Goal: Check status

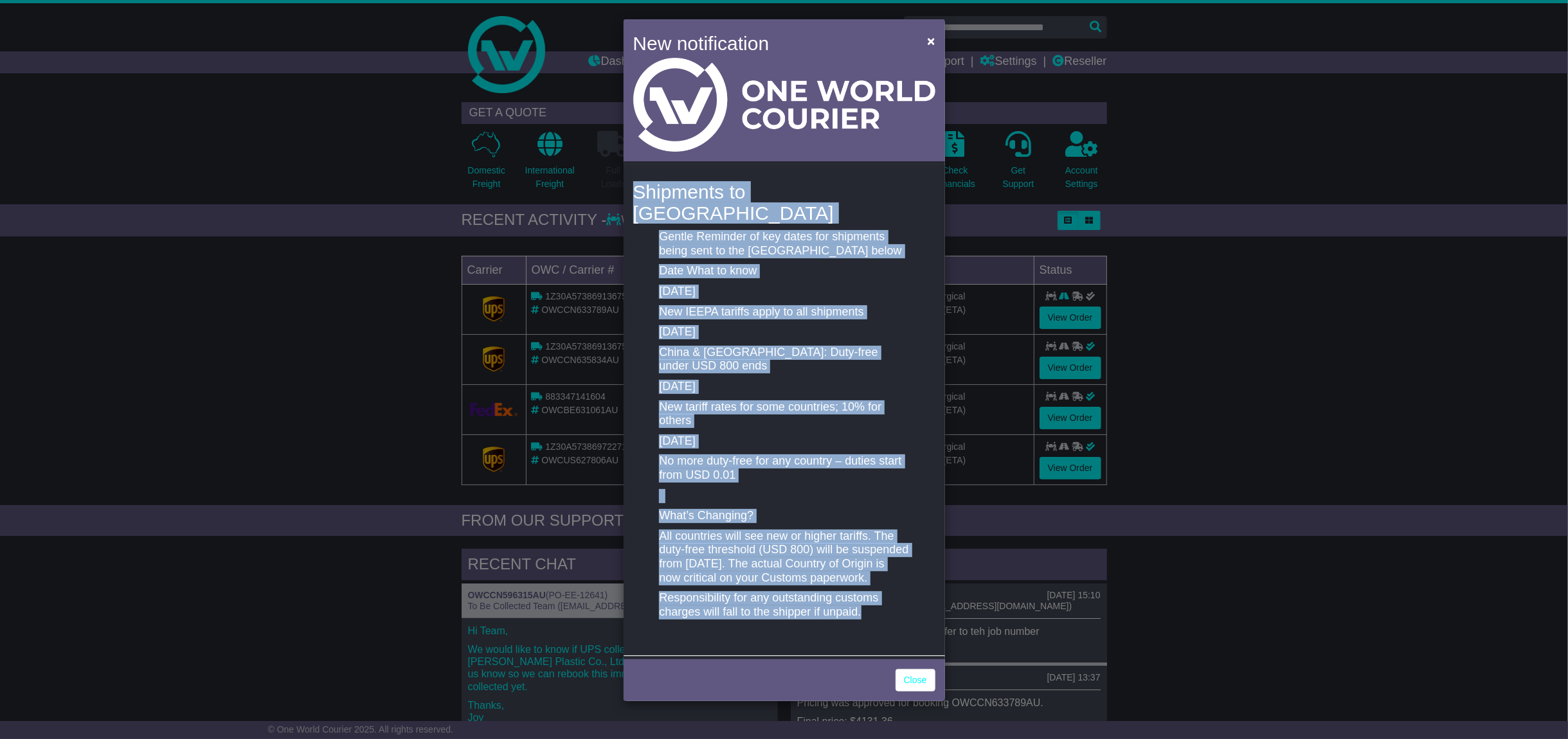
drag, startPoint x: 637, startPoint y: 191, endPoint x: 879, endPoint y: 609, distance: 483.0
click at [879, 609] on div "Shipments to the United States Gentle Reminder of key dates for shipments being…" at bounding box center [784, 410] width 321 height 491
copy div "Shipments to the United States Gentle Reminder of key dates for shipments being…"
click at [927, 39] on span "×" at bounding box center [930, 40] width 8 height 15
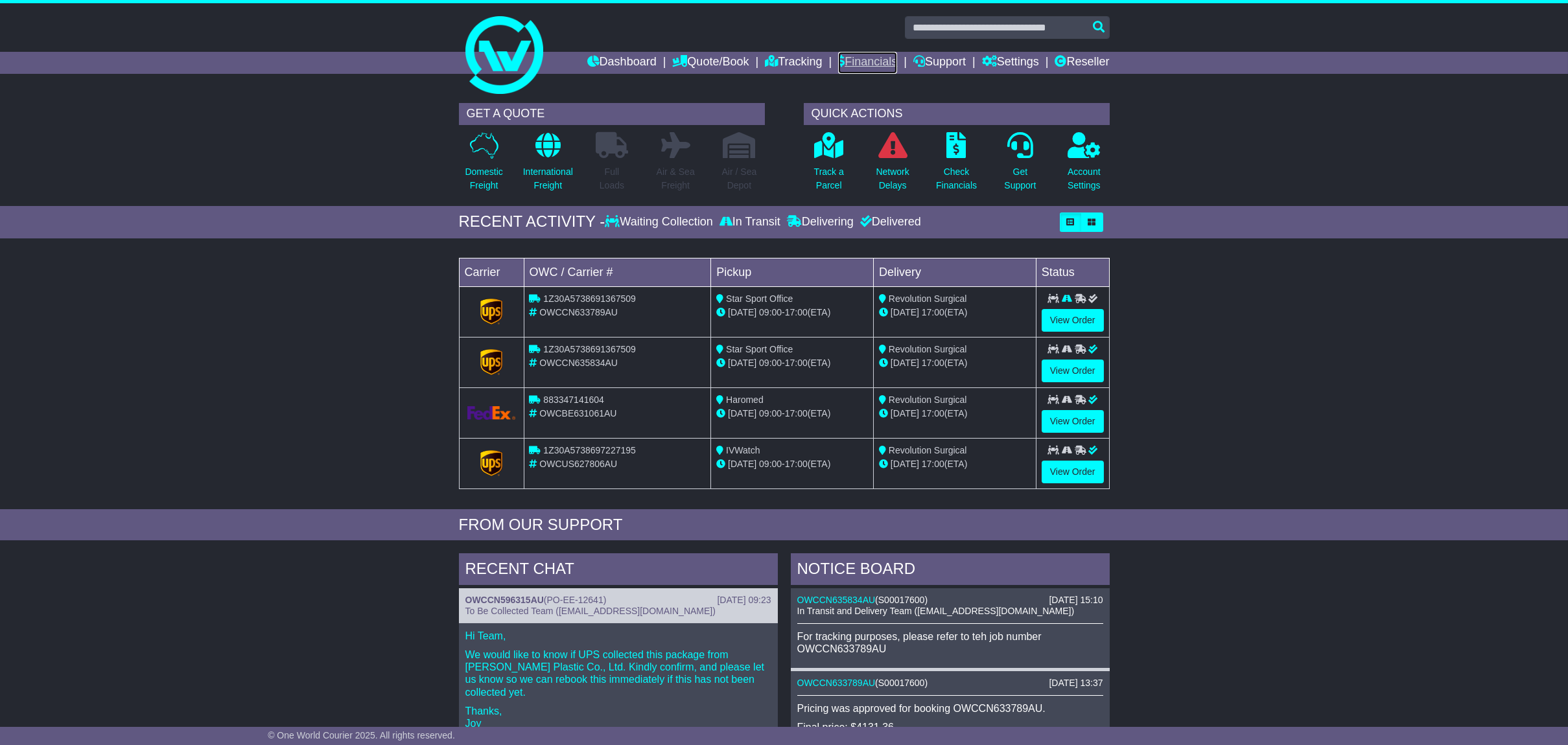
click at [852, 58] on link "Financials" at bounding box center [867, 63] width 59 height 22
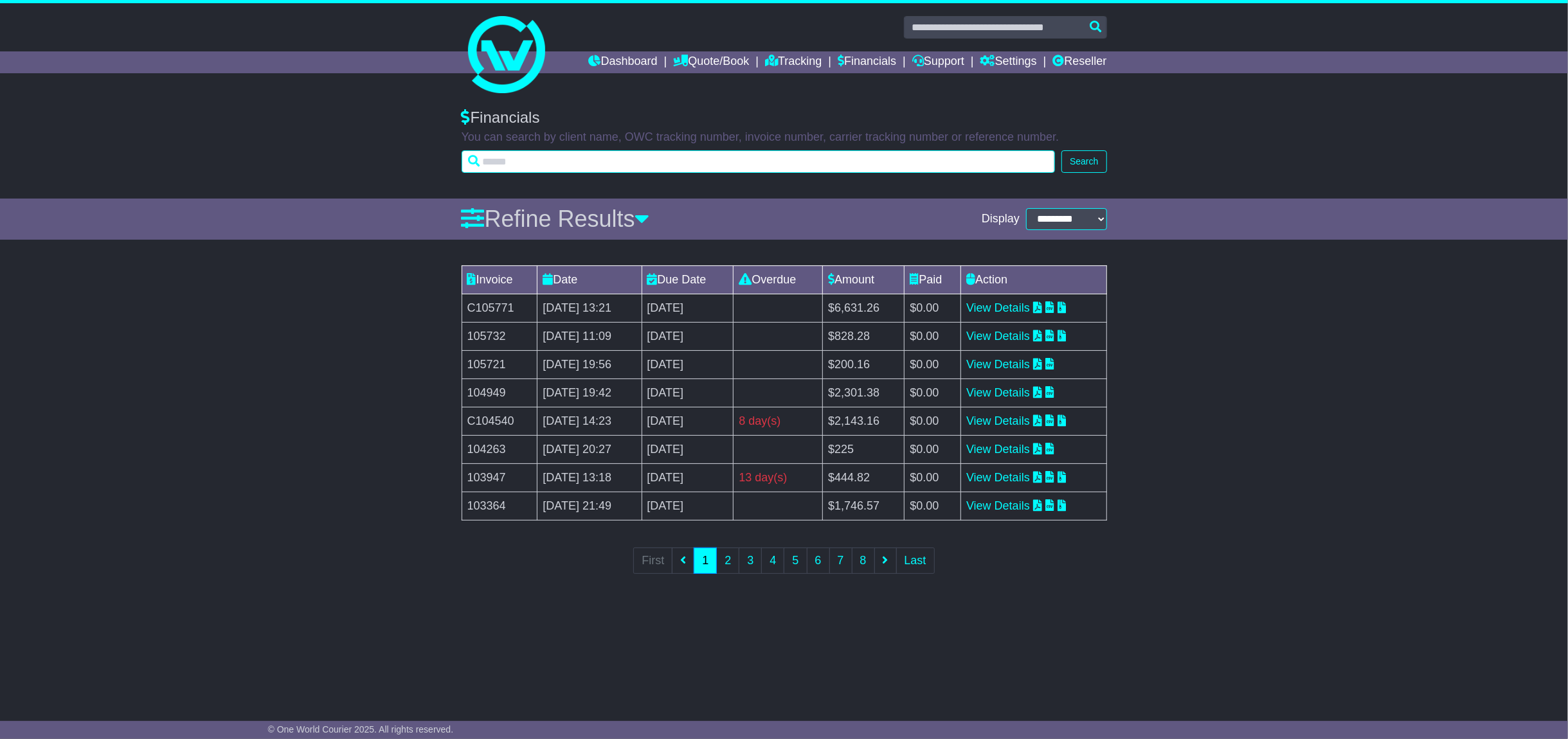
click at [611, 165] on input "text" at bounding box center [759, 162] width 594 height 23
paste input "**********"
type input "**********"
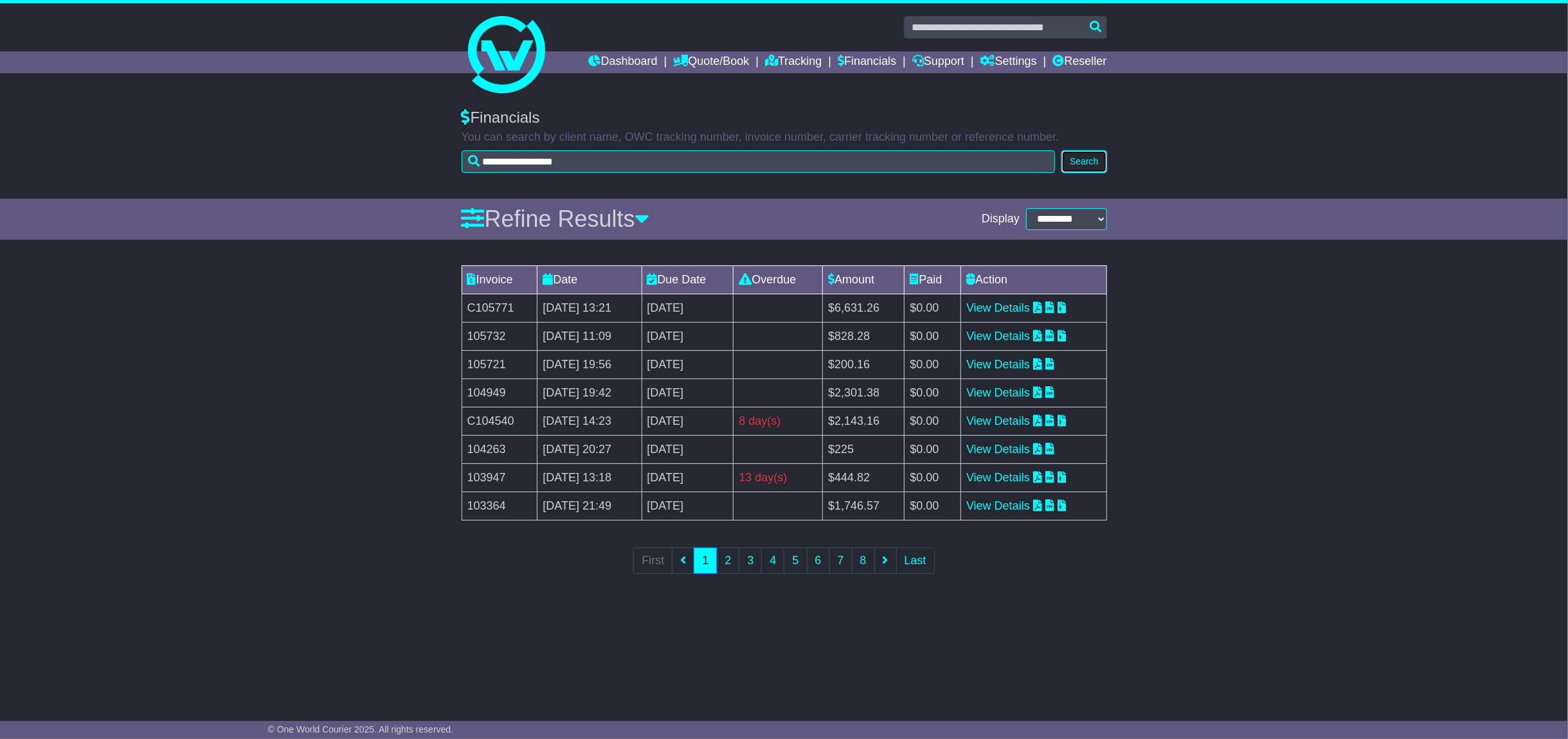
click at [1085, 156] on button "Search" at bounding box center [1084, 162] width 45 height 23
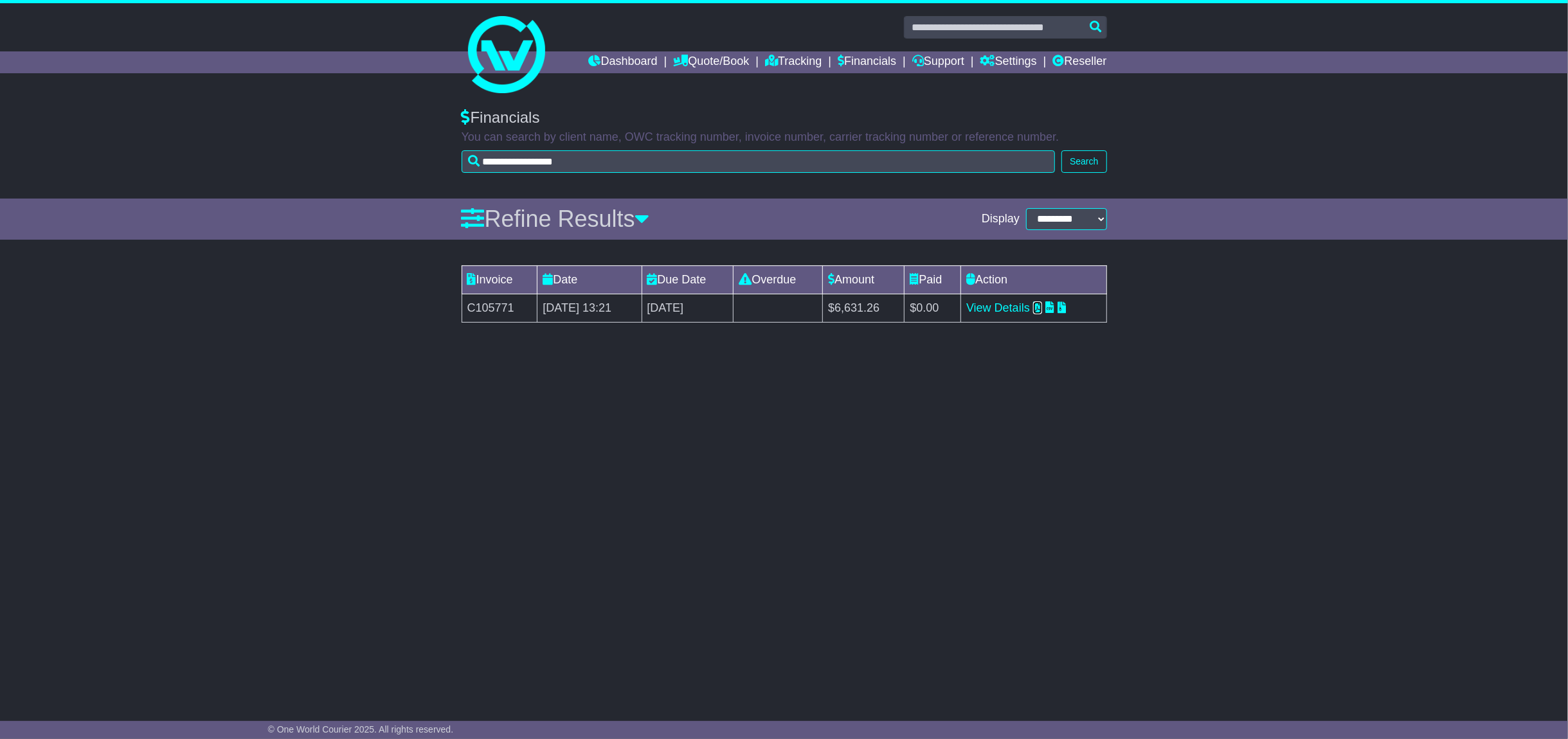
click at [1042, 309] on icon at bounding box center [1037, 307] width 9 height 11
click at [1067, 304] on icon at bounding box center [1062, 307] width 9 height 11
click at [625, 68] on link "Dashboard" at bounding box center [623, 62] width 69 height 22
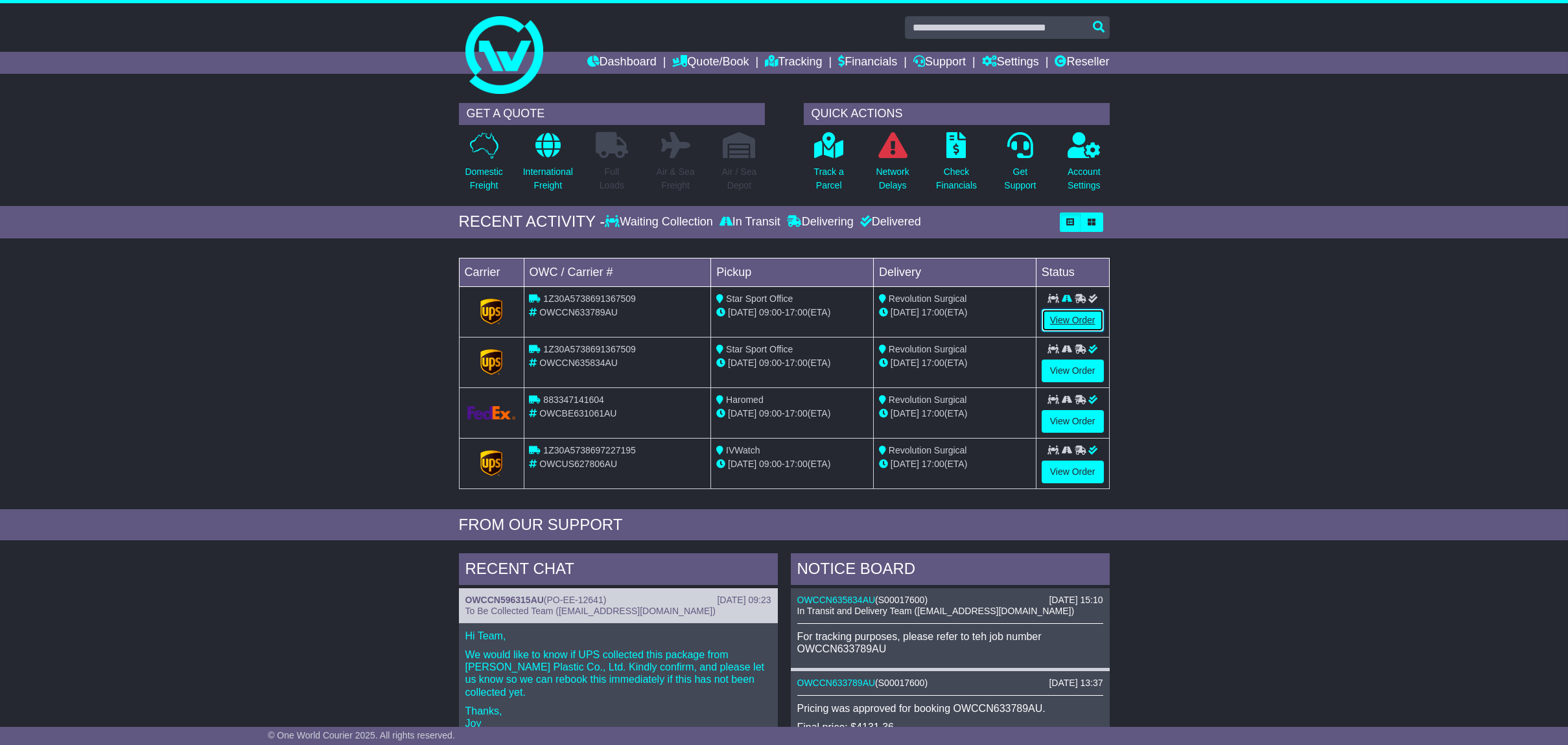
click at [1057, 319] on link "View Order" at bounding box center [1072, 320] width 62 height 23
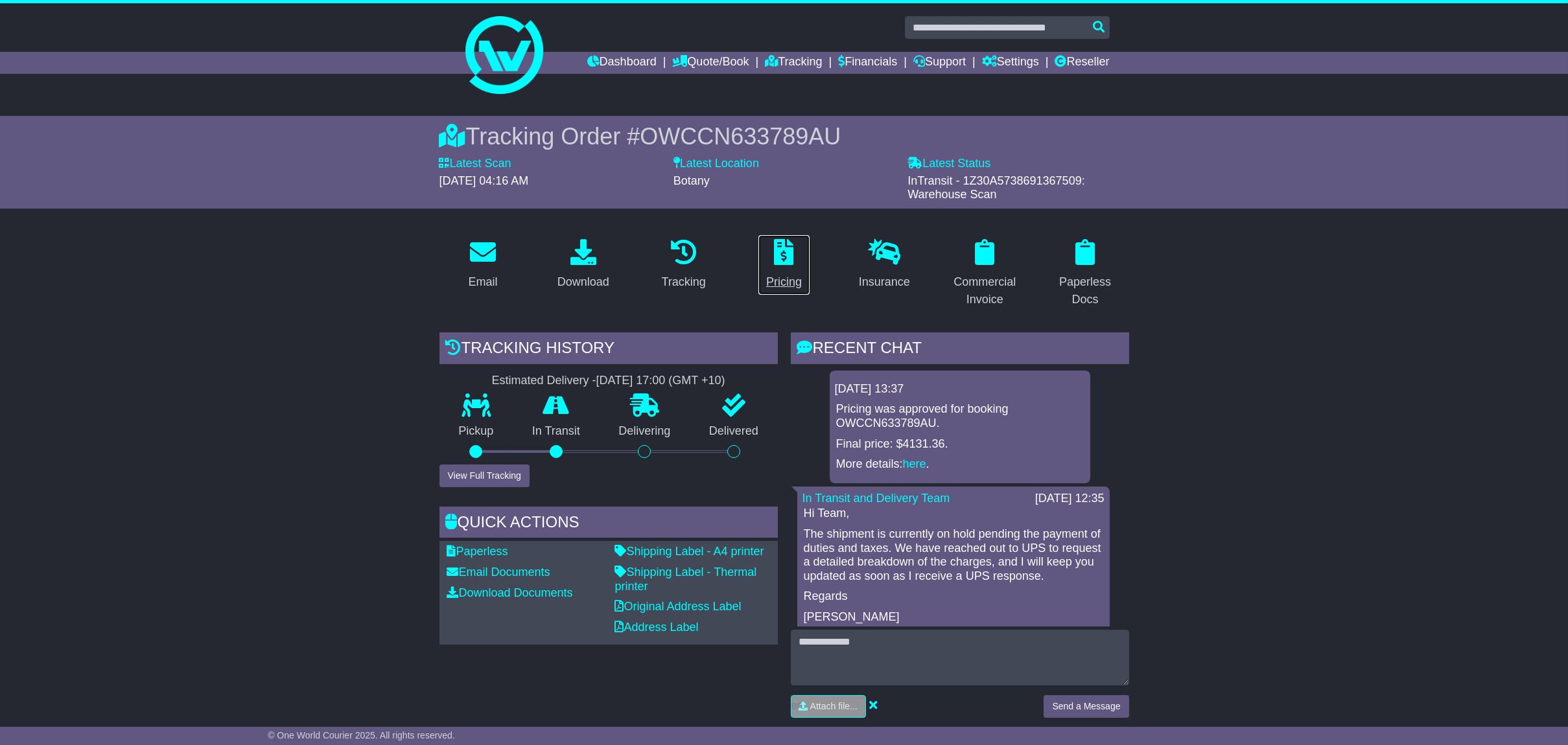
click at [788, 281] on div "Pricing" at bounding box center [784, 282] width 36 height 18
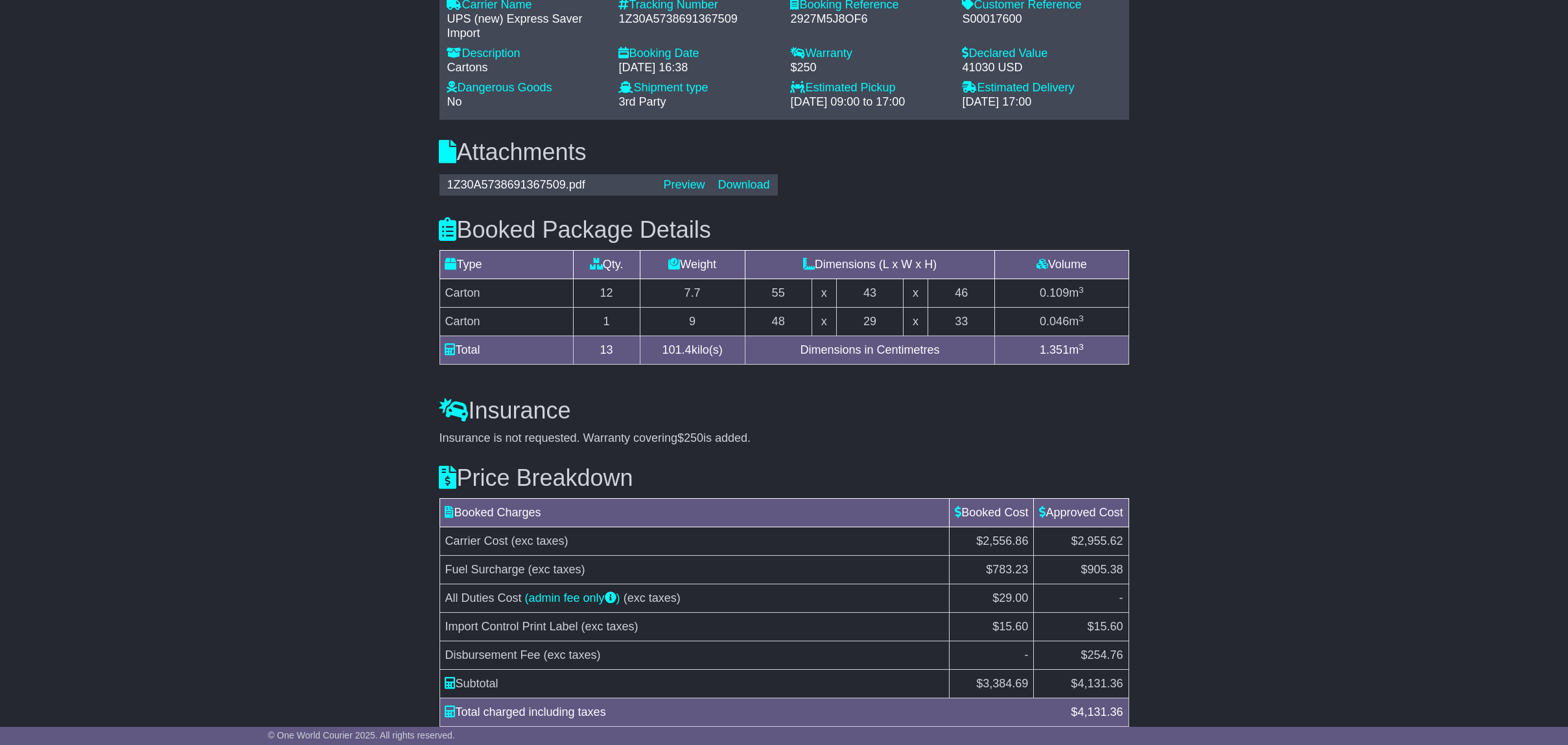
scroll to position [1104, 0]
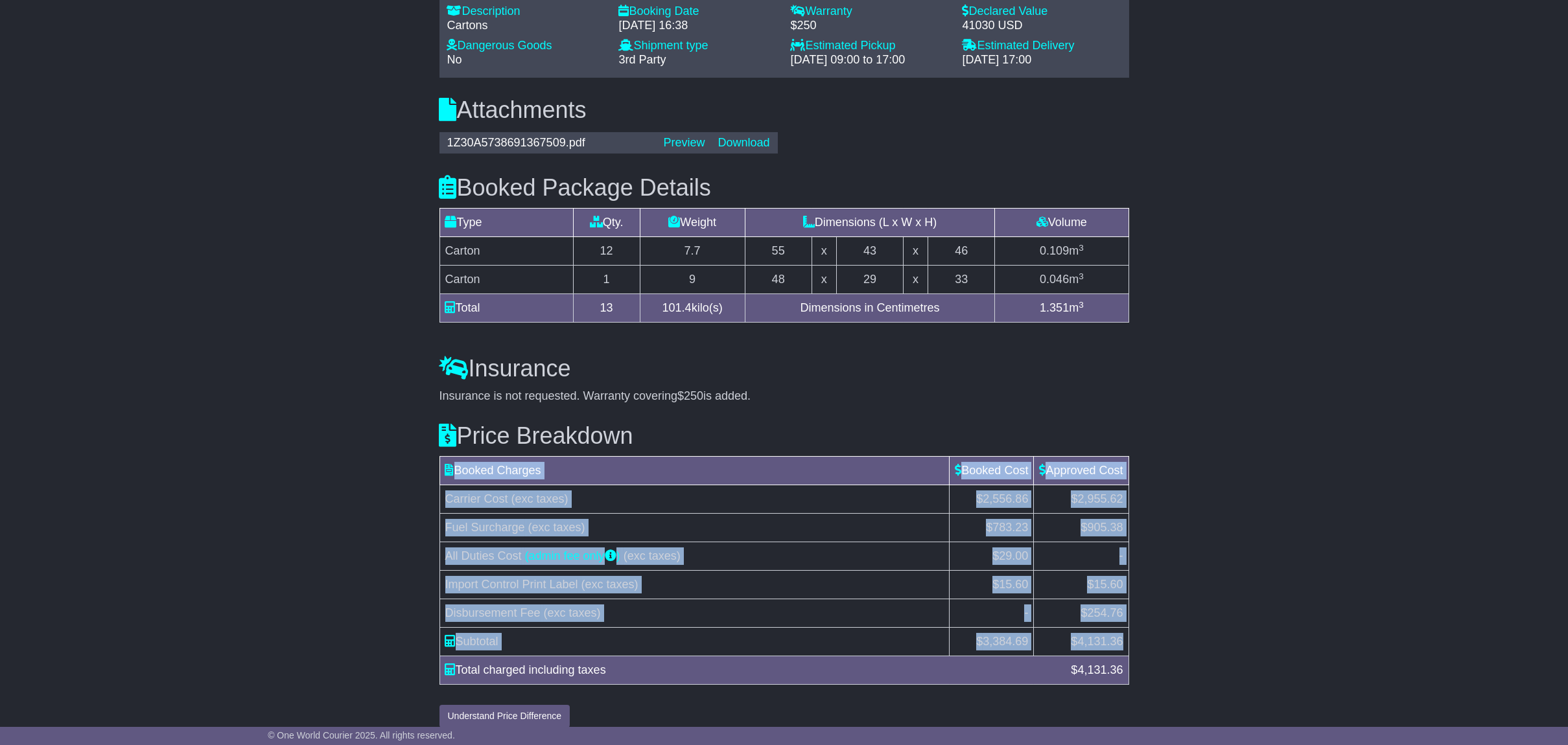
drag, startPoint x: 412, startPoint y: 493, endPoint x: 444, endPoint y: 627, distance: 137.8
click at [444, 635] on div "Price Breakdown Booked Charges Booked Cost Approved Cost Carrier Cost (exc taxe…" at bounding box center [784, 565] width 703 height 324
click at [698, 436] on div "Price Breakdown Booked Charges Booked Cost Approved Cost Carrier Cost (exc taxe…" at bounding box center [784, 565] width 703 height 324
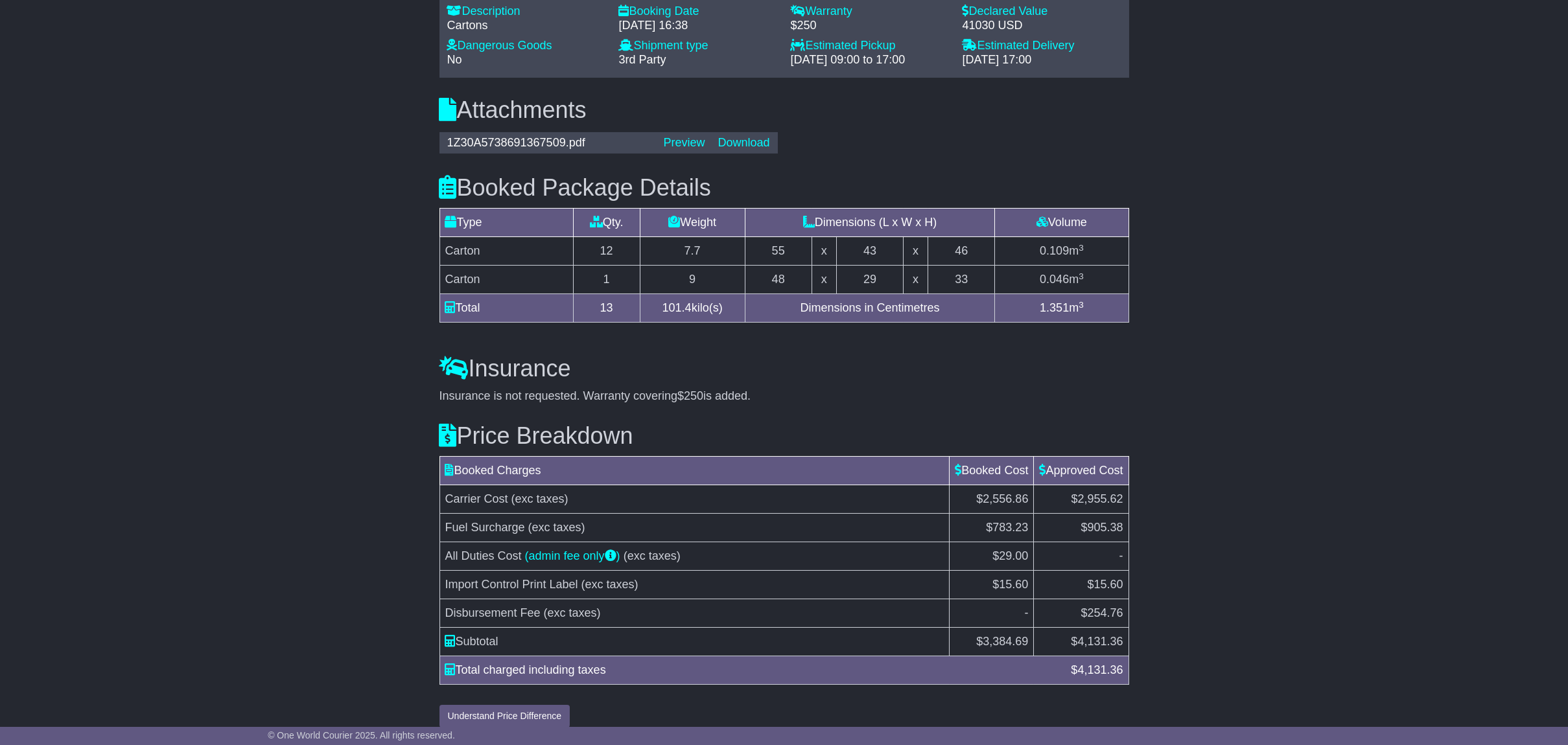
click at [691, 423] on h3 "Price Breakdown" at bounding box center [784, 436] width 690 height 26
